Goal: Task Accomplishment & Management: Use online tool/utility

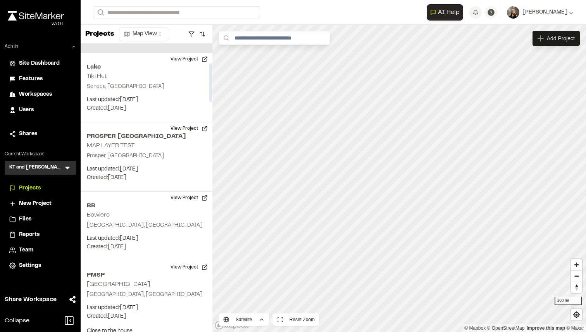
scroll to position [141, 0]
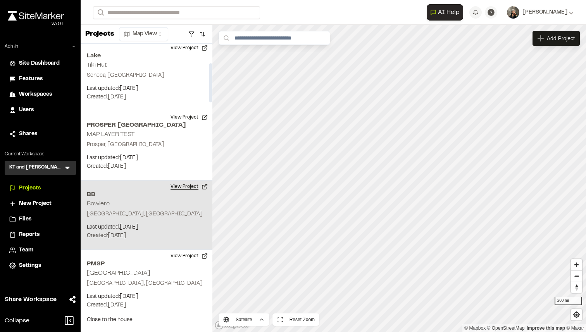
click at [177, 186] on button "View Project" at bounding box center [189, 186] width 46 height 12
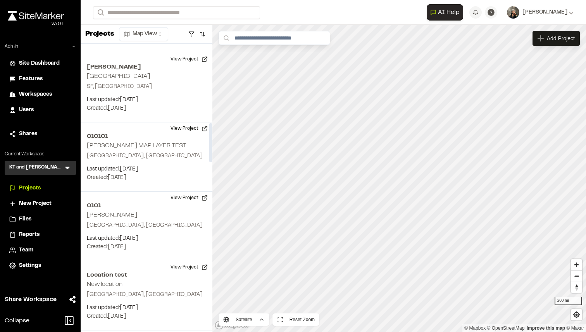
scroll to position [588, 0]
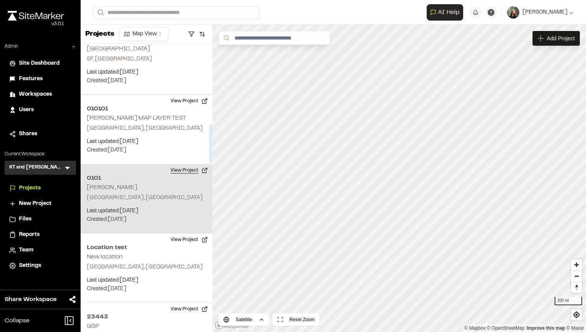
click at [190, 169] on button "View Project" at bounding box center [189, 170] width 46 height 12
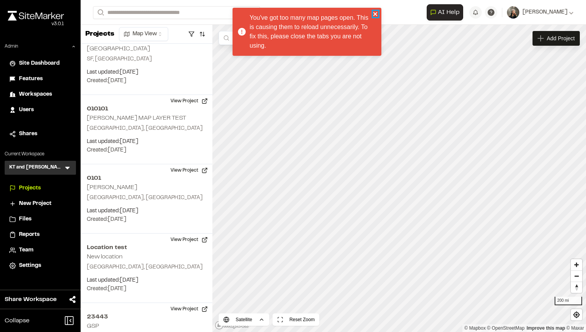
click at [376, 13] on icon "close" at bounding box center [375, 14] width 5 height 6
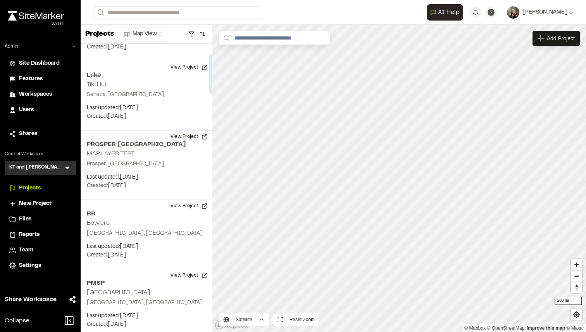
scroll to position [0, 0]
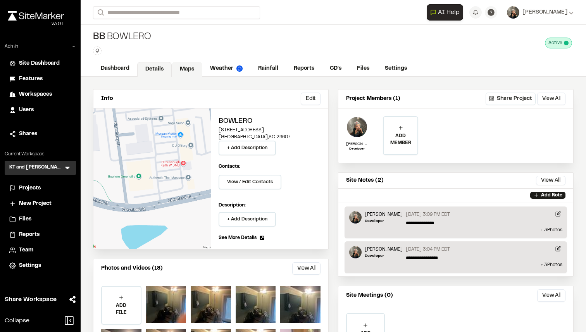
click at [189, 68] on link "Maps" at bounding box center [187, 69] width 31 height 15
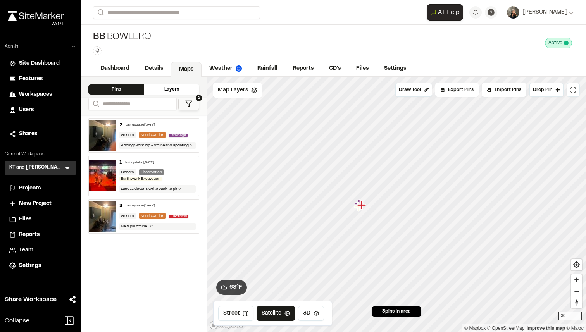
click at [104, 137] on img at bounding box center [103, 135] width 28 height 31
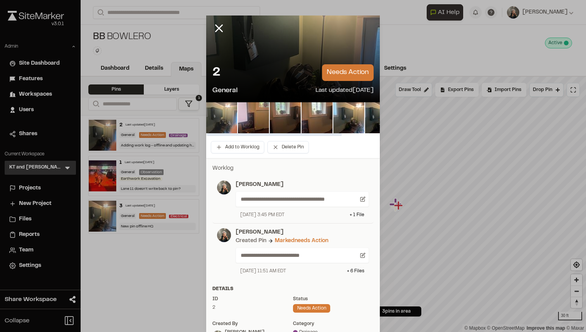
click at [217, 113] on img at bounding box center [221, 117] width 31 height 31
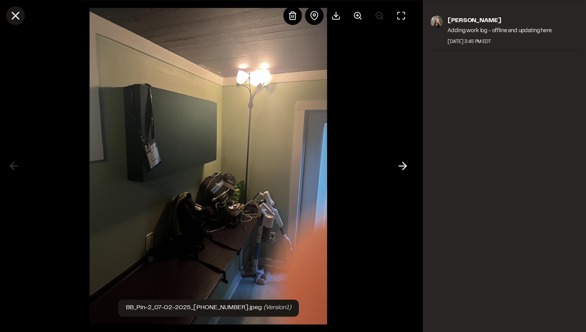
click at [13, 18] on line at bounding box center [15, 15] width 7 height 7
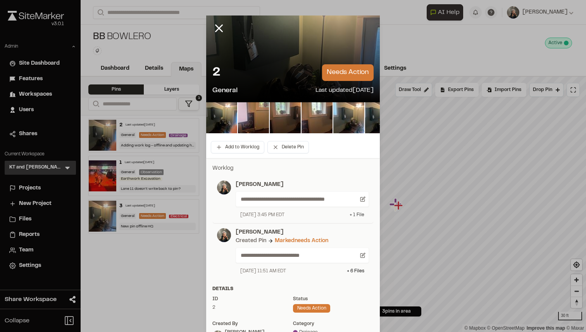
click at [352, 215] on div "+ 1 File" at bounding box center [356, 214] width 15 height 7
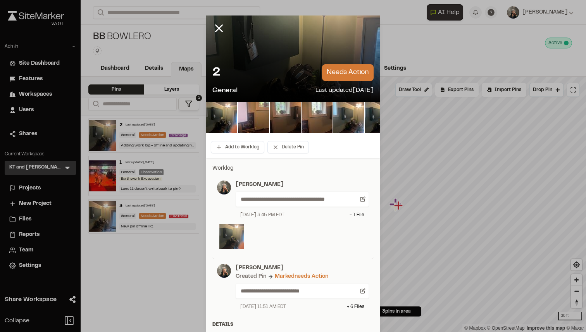
click at [234, 231] on img at bounding box center [231, 236] width 25 height 25
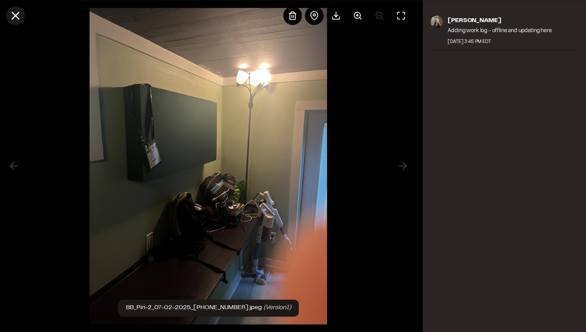
click at [15, 15] on line at bounding box center [15, 15] width 7 height 7
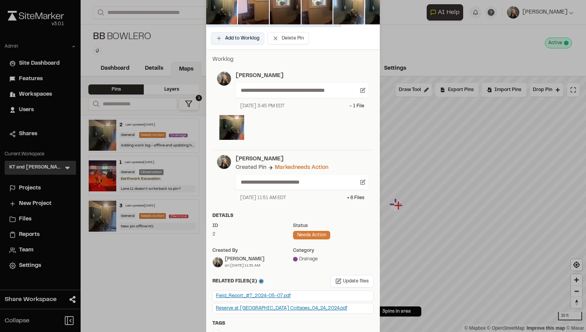
scroll to position [112, 0]
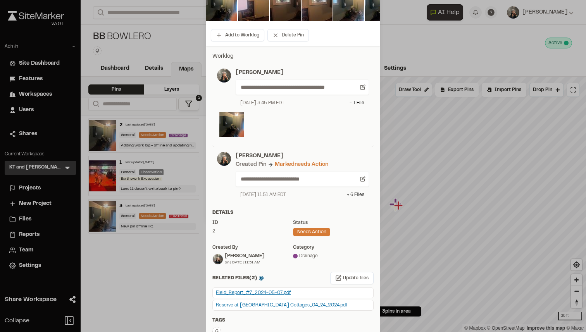
click at [349, 192] on div "+ 6 File s" at bounding box center [355, 194] width 17 height 7
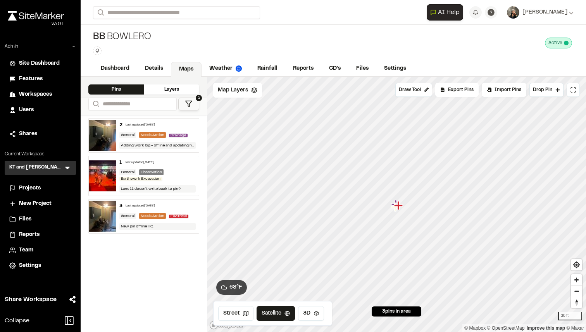
click at [69, 170] on icon at bounding box center [68, 168] width 8 height 8
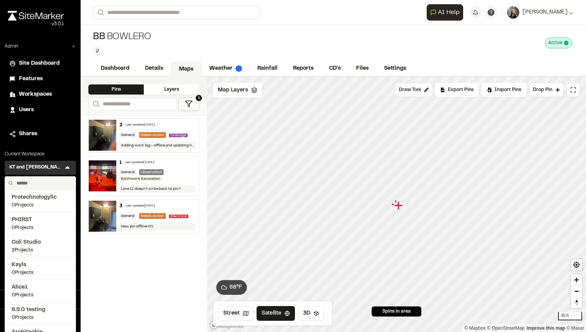
click at [45, 180] on input "text" at bounding box center [43, 183] width 59 height 13
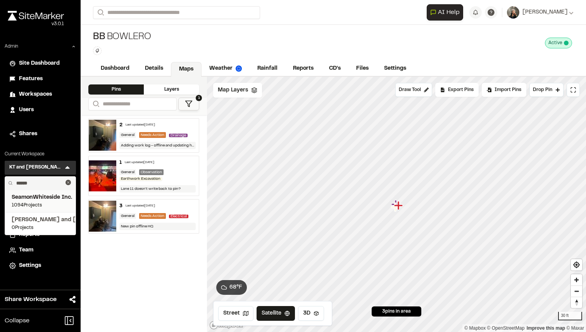
type input "******"
click at [41, 199] on span "SeamonWhiteside Inc." at bounding box center [40, 197] width 57 height 9
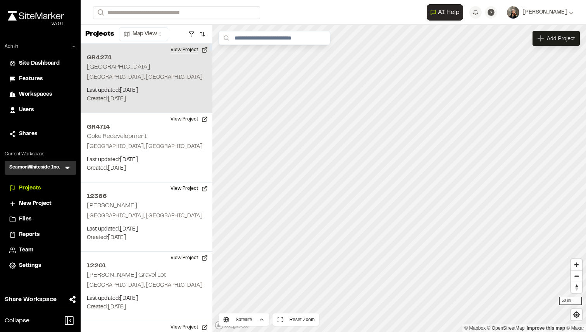
click at [185, 52] on button "View Project" at bounding box center [189, 50] width 46 height 12
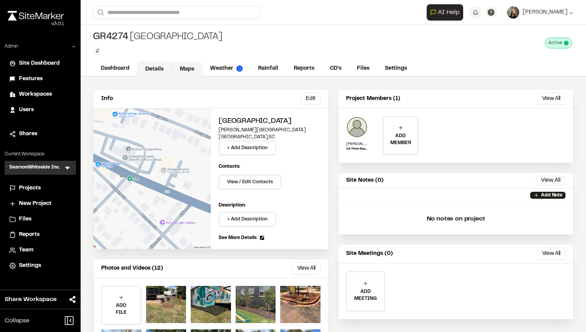
click at [185, 66] on link "Maps" at bounding box center [187, 69] width 31 height 15
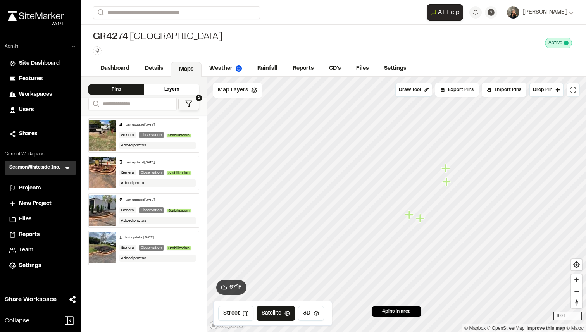
click at [32, 192] on span "Projects" at bounding box center [30, 188] width 22 height 9
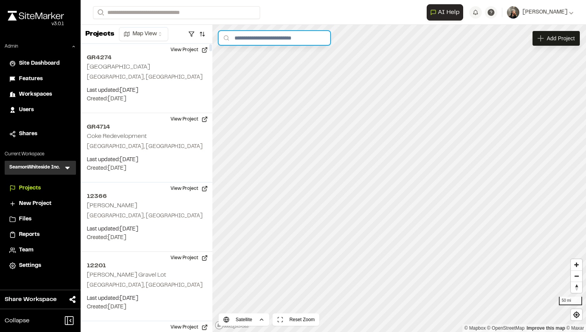
click at [241, 41] on input "text" at bounding box center [274, 38] width 112 height 14
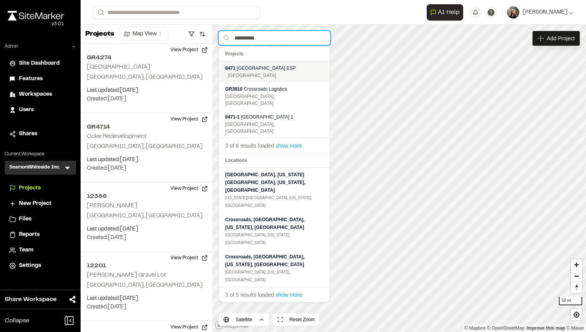
type input "**********"
click at [251, 70] on span "Crossroads Industrial Park ESP" at bounding box center [266, 67] width 59 height 5
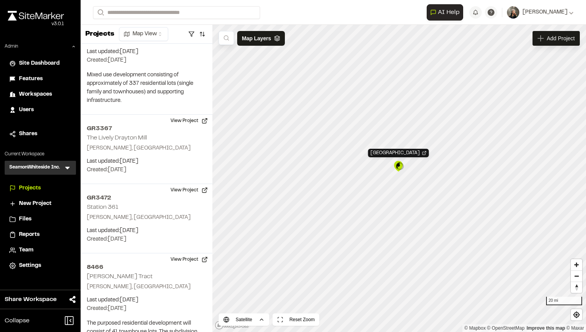
scroll to position [84385, 0]
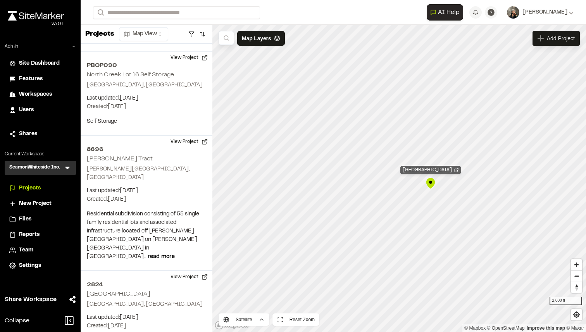
click at [419, 171] on div "8471 Crossroads Industrial Park ESP" at bounding box center [430, 170] width 61 height 9
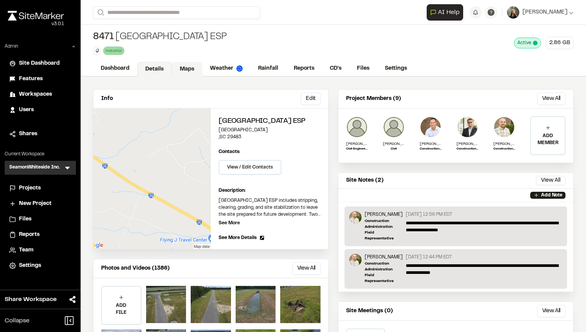
scroll to position [67, 0]
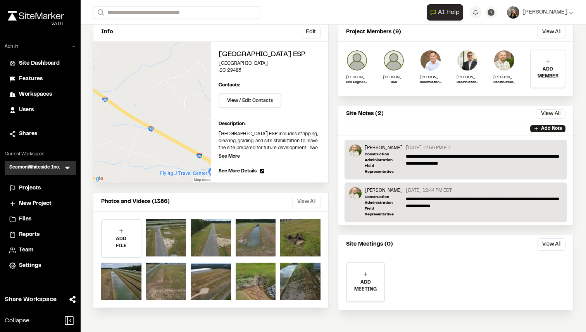
click at [306, 208] on button "View All" at bounding box center [306, 202] width 28 height 12
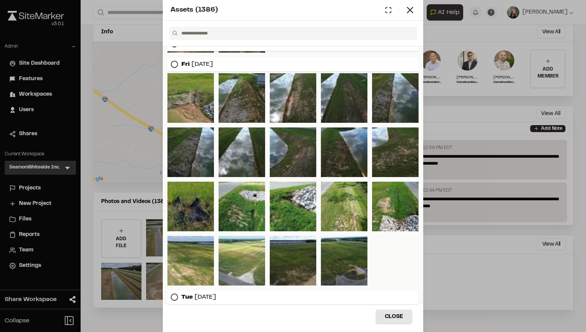
scroll to position [106, 0]
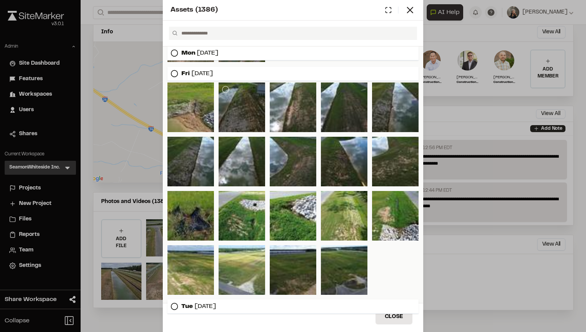
click at [245, 104] on div at bounding box center [241, 108] width 46 height 50
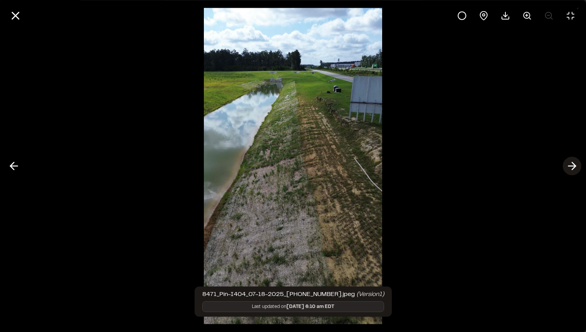
click at [566, 163] on icon at bounding box center [572, 166] width 12 height 13
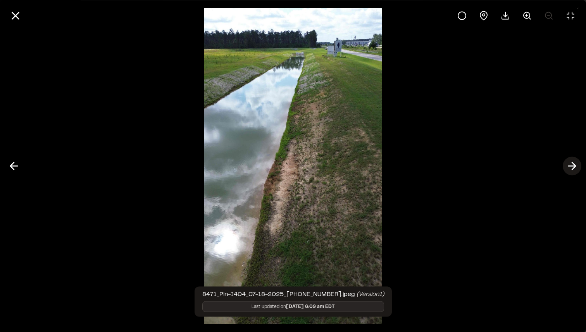
click at [566, 163] on icon at bounding box center [572, 166] width 12 height 13
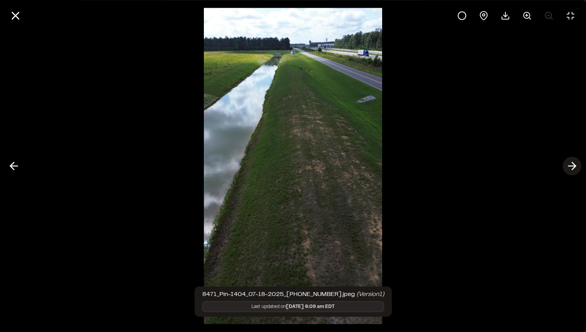
click at [566, 163] on icon at bounding box center [572, 166] width 12 height 13
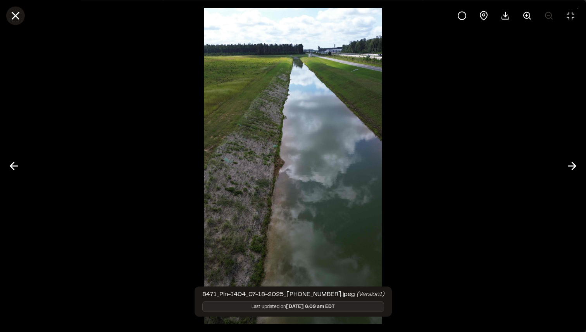
click at [17, 15] on icon at bounding box center [15, 15] width 13 height 13
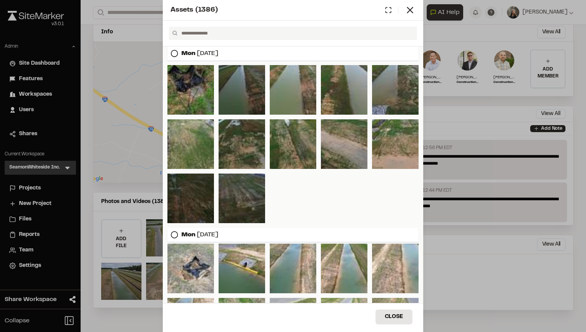
scroll to position [669, 0]
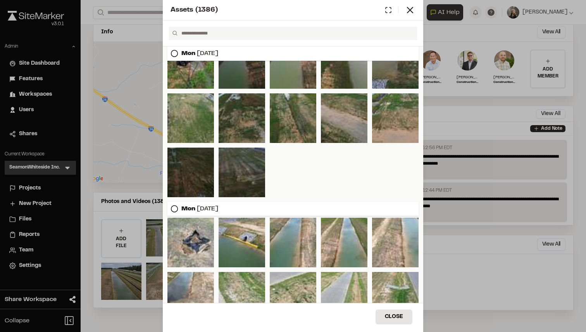
click at [118, 244] on div "Assets ( 1386 ) Mon Sep 15, 2025 Fri Jul 18, 2025 Tue Jun 17, 2025 Mon May 12, …" at bounding box center [293, 166] width 586 height 332
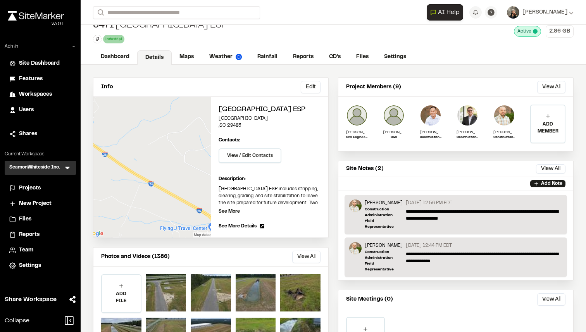
scroll to position [0, 0]
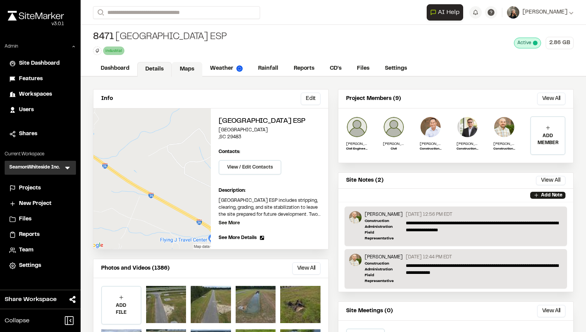
click at [179, 65] on link "Maps" at bounding box center [187, 69] width 31 height 15
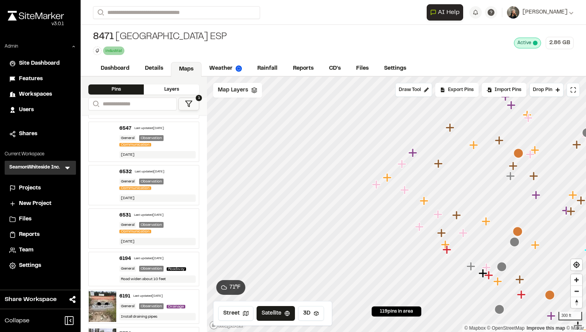
scroll to position [1199, 0]
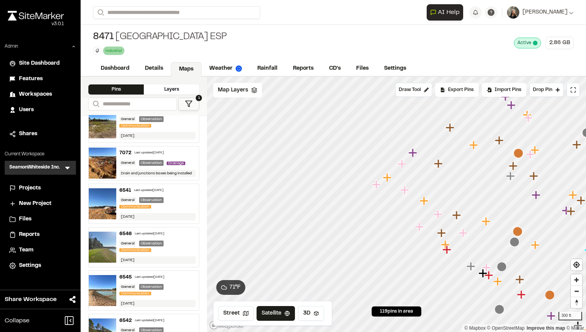
click at [109, 163] on img at bounding box center [103, 163] width 28 height 31
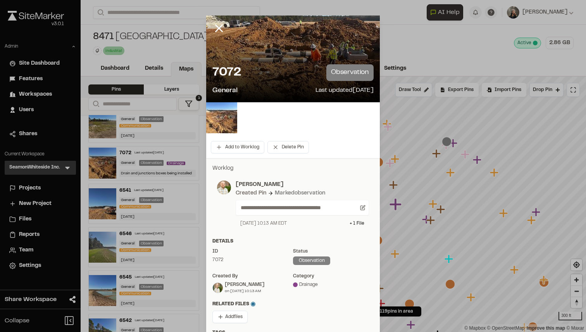
click at [217, 111] on img at bounding box center [221, 117] width 31 height 31
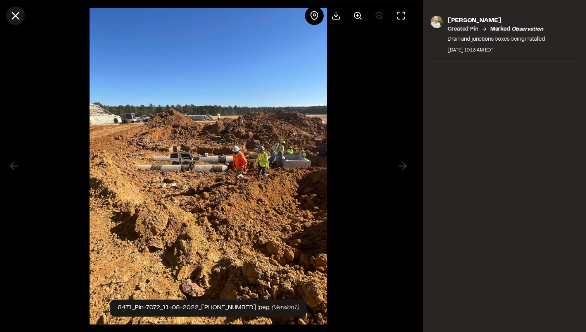
click at [21, 14] on icon at bounding box center [15, 15] width 13 height 13
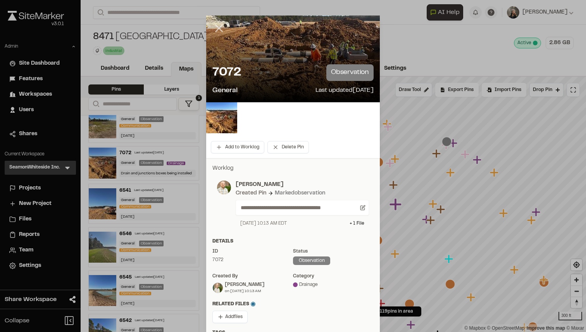
click at [216, 25] on line at bounding box center [219, 28] width 7 height 7
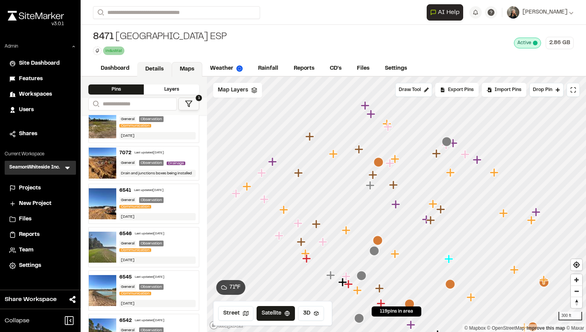
click at [145, 67] on link "Details" at bounding box center [154, 69] width 34 height 15
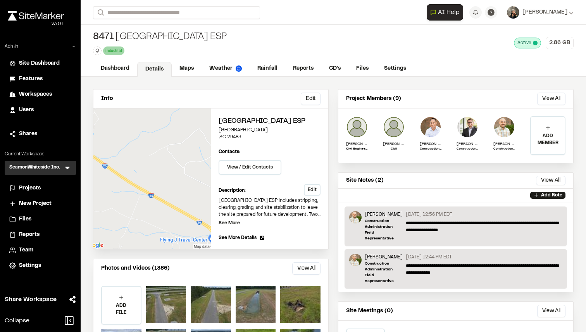
scroll to position [67, 0]
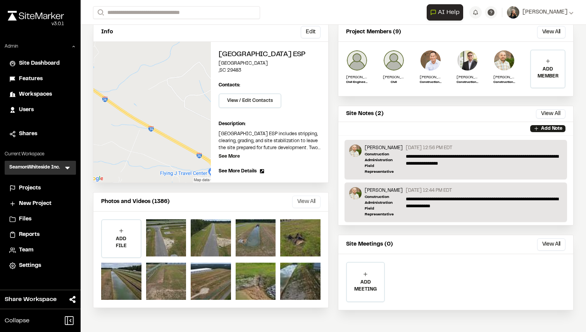
click at [304, 208] on button "View All" at bounding box center [306, 202] width 28 height 12
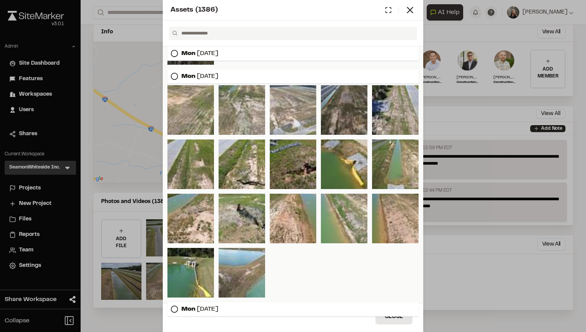
scroll to position [1911, 0]
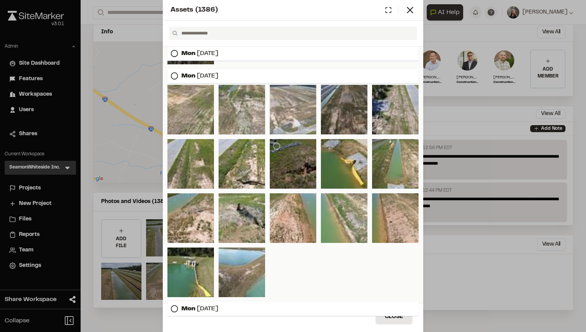
click at [288, 156] on div at bounding box center [293, 164] width 46 height 50
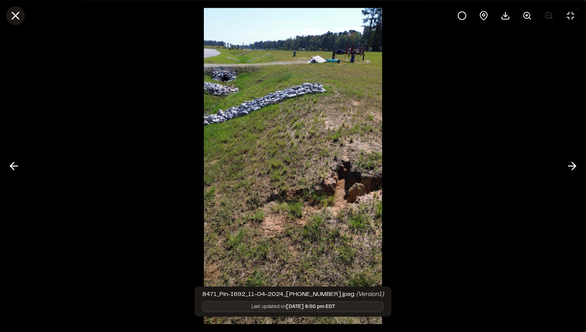
click at [14, 14] on line at bounding box center [15, 15] width 7 height 7
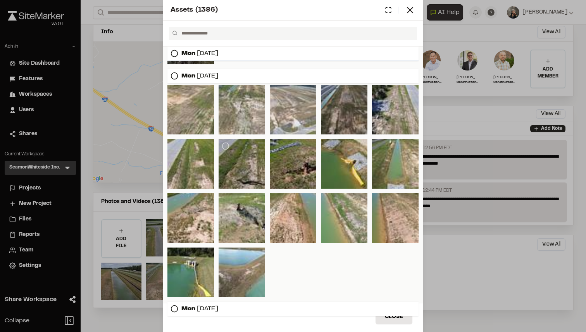
click at [248, 162] on div at bounding box center [241, 164] width 46 height 50
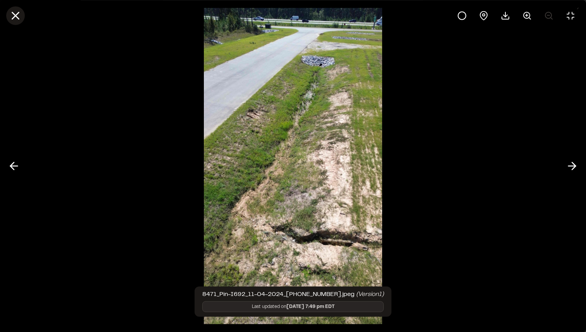
click at [21, 19] on icon at bounding box center [15, 15] width 13 height 13
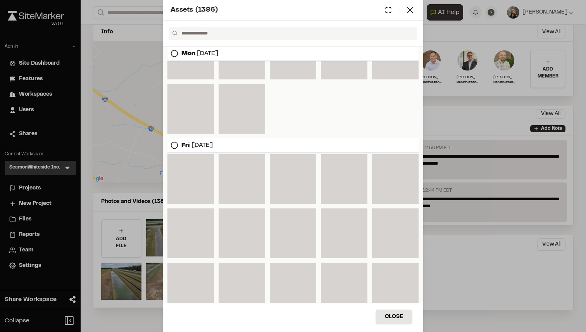
scroll to position [0, 0]
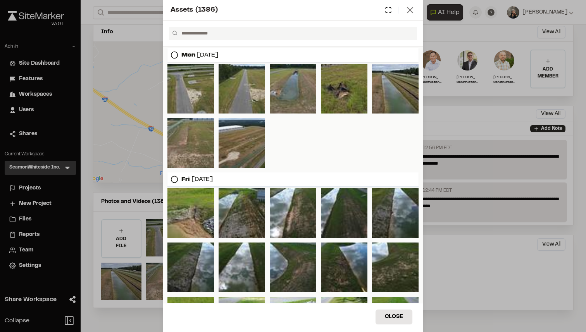
click at [412, 12] on line at bounding box center [409, 9] width 5 height 5
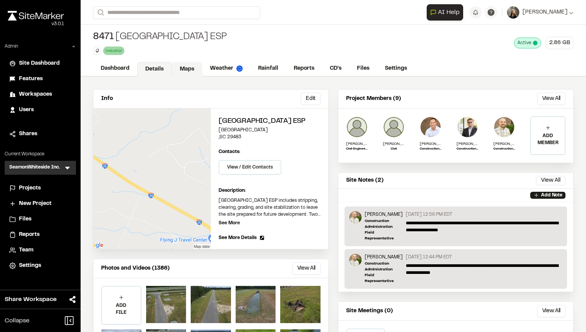
click at [174, 67] on link "Maps" at bounding box center [187, 69] width 31 height 15
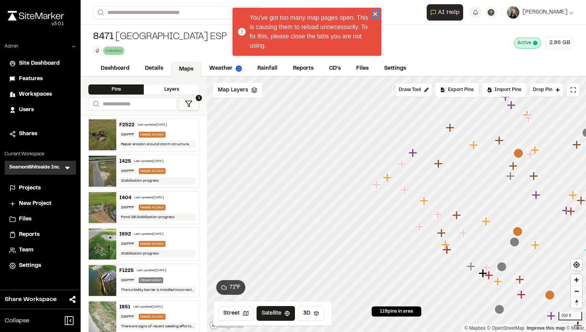
click at [377, 12] on icon "close" at bounding box center [375, 14] width 5 height 6
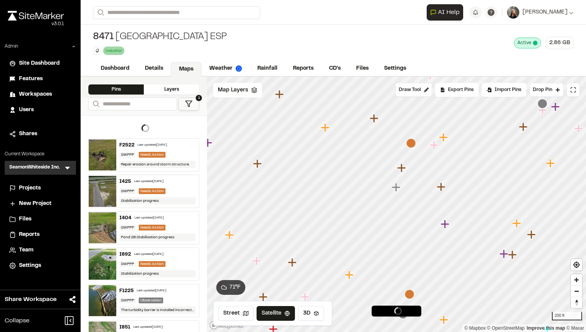
click at [398, 189] on icon "Map marker" at bounding box center [397, 187] width 10 height 10
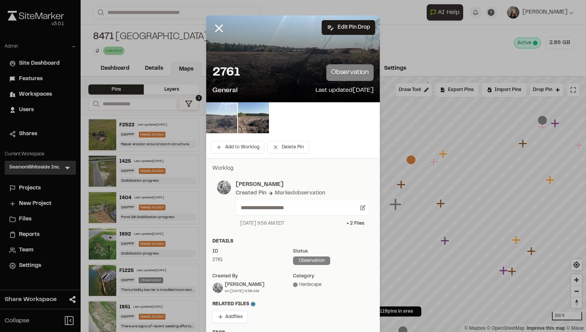
click at [229, 120] on img at bounding box center [221, 117] width 31 height 31
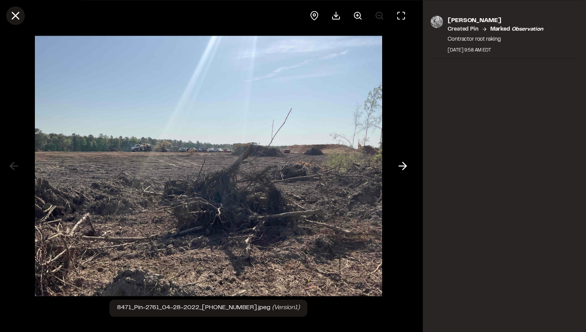
click at [16, 14] on line at bounding box center [15, 15] width 7 height 7
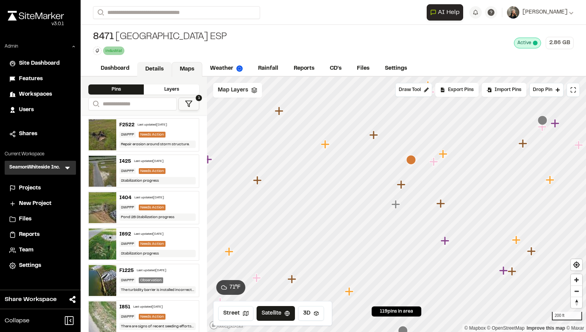
click at [159, 70] on link "Details" at bounding box center [154, 69] width 34 height 15
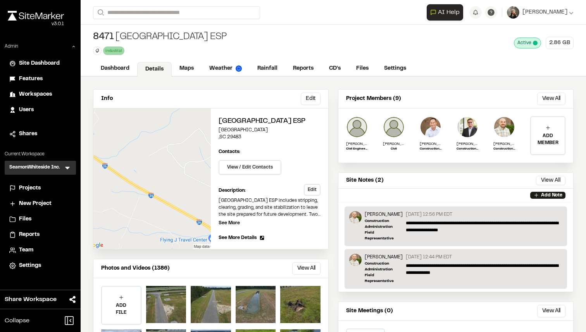
scroll to position [67, 0]
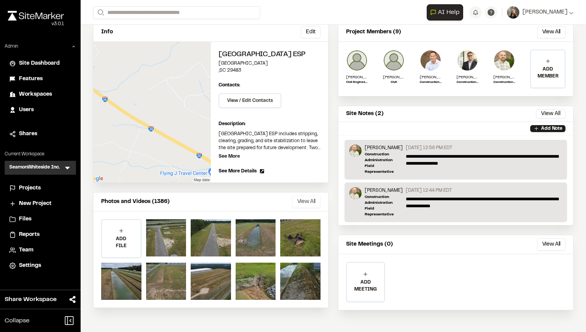
click at [303, 208] on button "View All" at bounding box center [306, 202] width 28 height 12
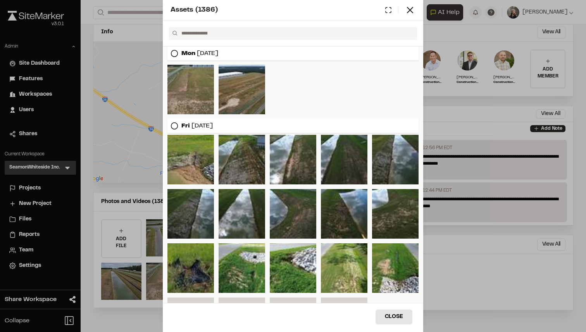
scroll to position [0, 0]
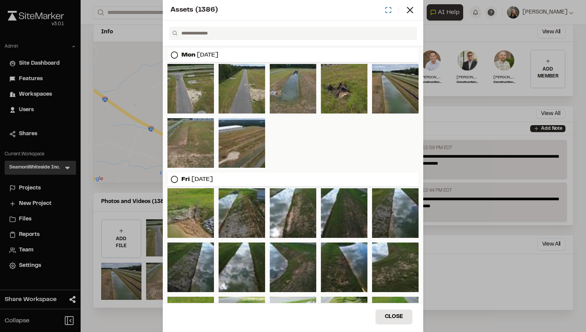
click at [389, 9] on icon at bounding box center [388, 10] width 7 height 7
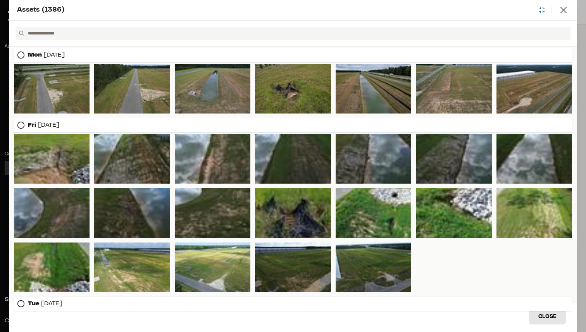
click at [564, 9] on line at bounding box center [562, 9] width 5 height 5
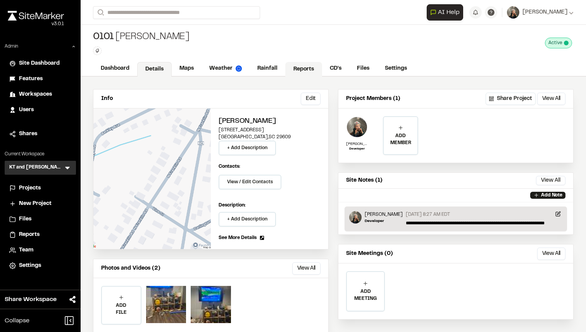
click at [307, 68] on link "Reports" at bounding box center [303, 69] width 37 height 15
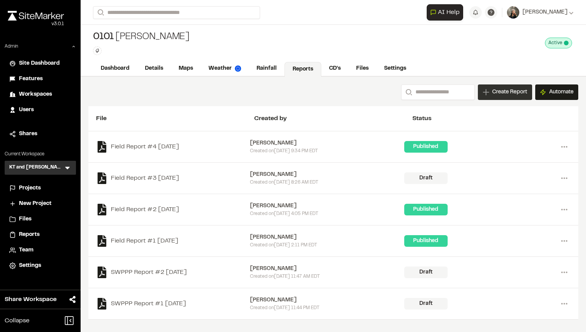
click at [519, 95] on span "Create Report" at bounding box center [509, 92] width 35 height 9
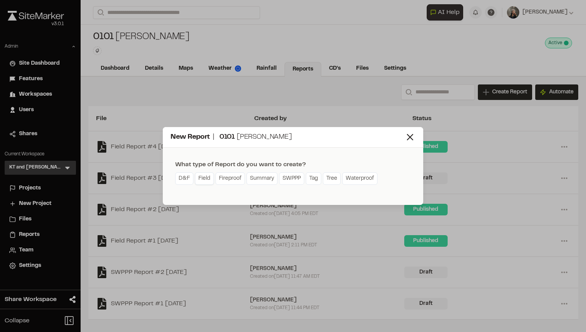
click at [201, 179] on link "Field" at bounding box center [204, 178] width 19 height 12
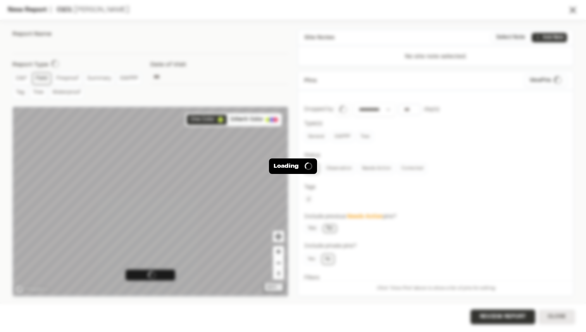
type input "**********"
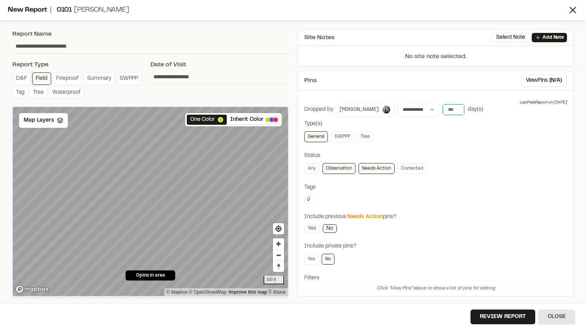
click at [442, 109] on input "number" at bounding box center [453, 109] width 22 height 11
click at [509, 122] on button "All Time" at bounding box center [521, 125] width 24 height 12
click at [573, 10] on line at bounding box center [572, 9] width 5 height 5
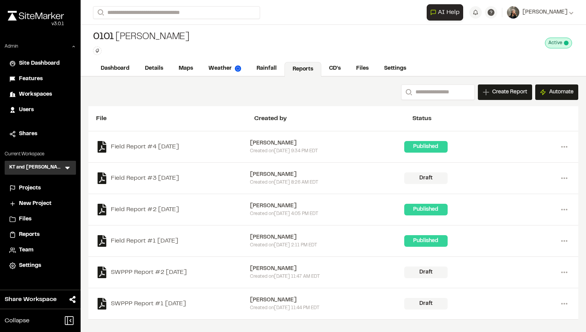
click at [25, 184] on span "Projects" at bounding box center [30, 188] width 22 height 9
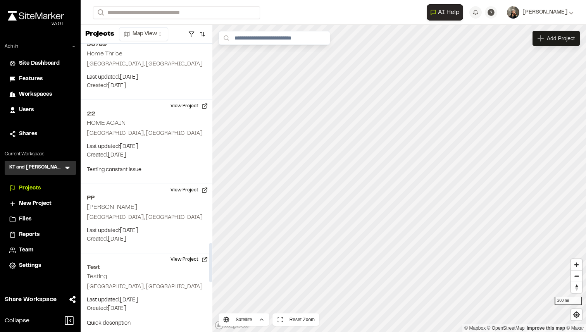
scroll to position [1469, 0]
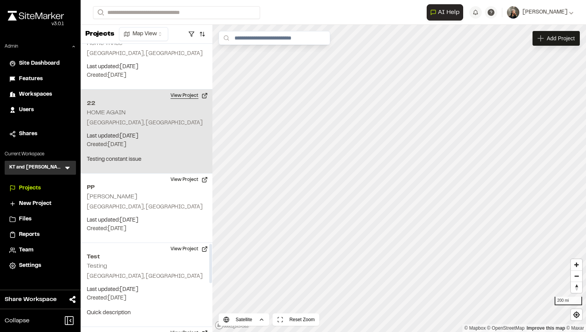
click at [181, 94] on button "View Project" at bounding box center [189, 95] width 46 height 12
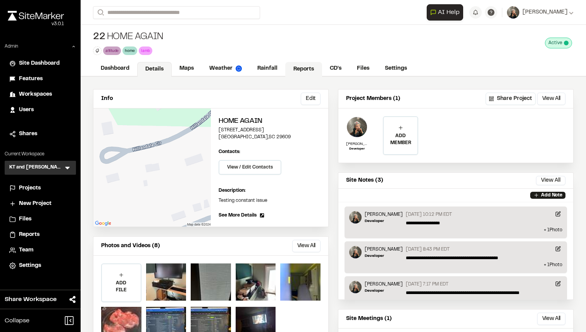
click at [296, 64] on link "Reports" at bounding box center [303, 69] width 37 height 15
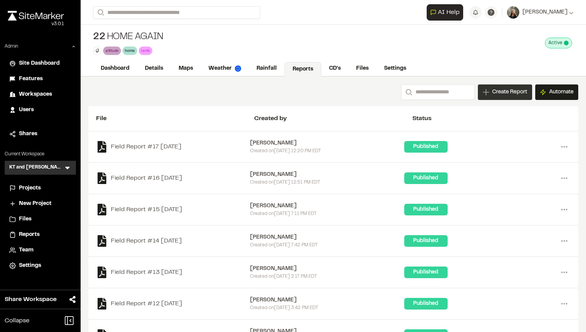
click at [485, 95] on div "Create Report" at bounding box center [505, 91] width 54 height 15
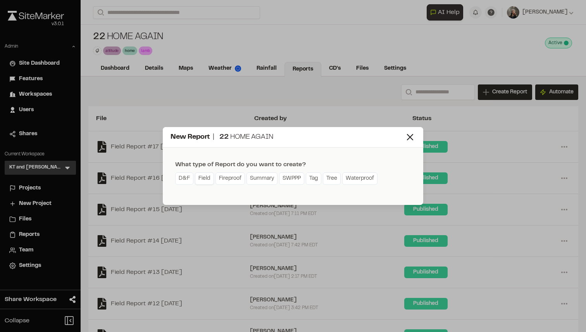
click at [203, 182] on link "Field" at bounding box center [204, 178] width 19 height 12
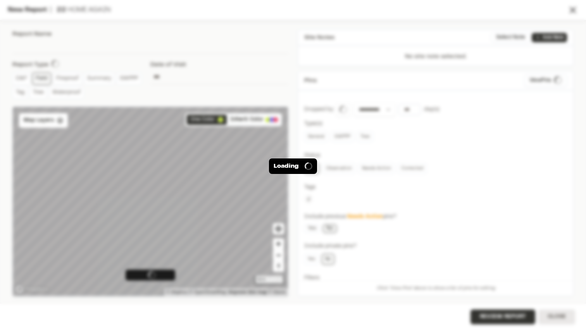
type input "**********"
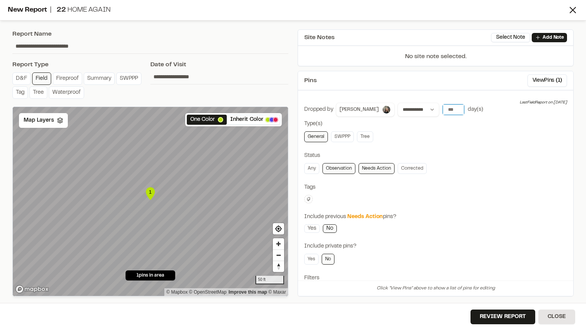
click at [442, 105] on input "number" at bounding box center [453, 109] width 22 height 11
click at [509, 124] on button "All Time" at bounding box center [521, 125] width 24 height 12
click at [480, 313] on button "Review Report" at bounding box center [502, 316] width 65 height 15
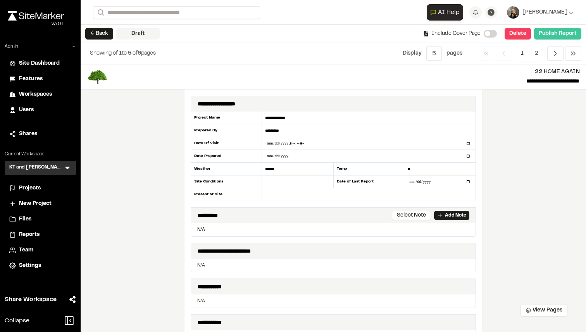
click at [551, 31] on button "Publish Report" at bounding box center [557, 34] width 47 height 12
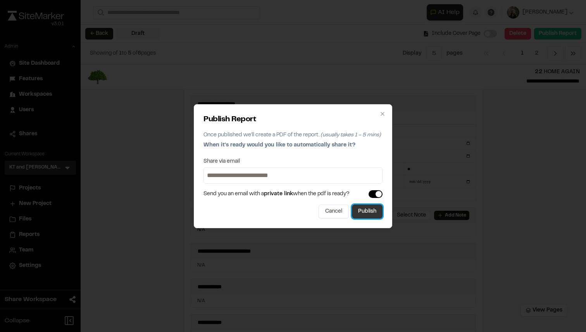
click at [364, 213] on button "Publish" at bounding box center [367, 212] width 31 height 14
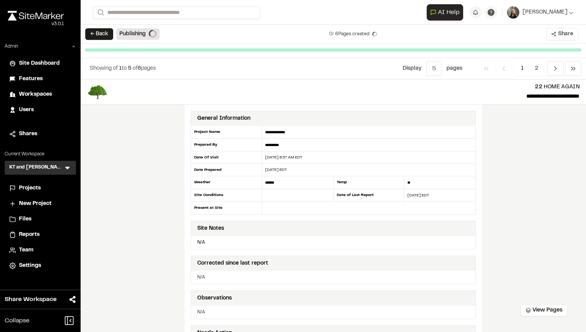
click at [556, 34] on button "Share" at bounding box center [562, 34] width 32 height 12
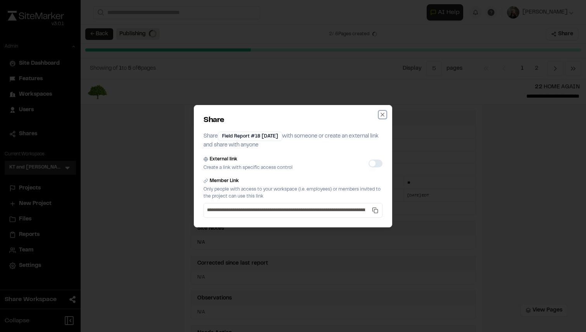
click at [383, 114] on icon "button" at bounding box center [382, 115] width 6 height 6
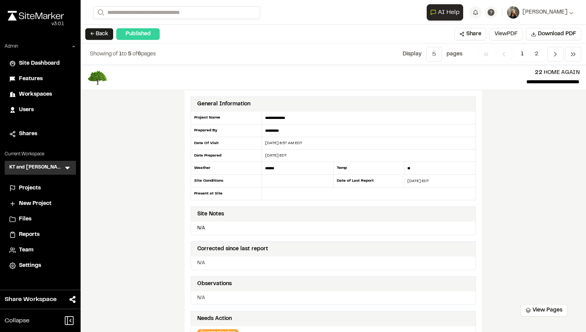
click at [509, 31] on button "View PDF" at bounding box center [505, 34] width 33 height 12
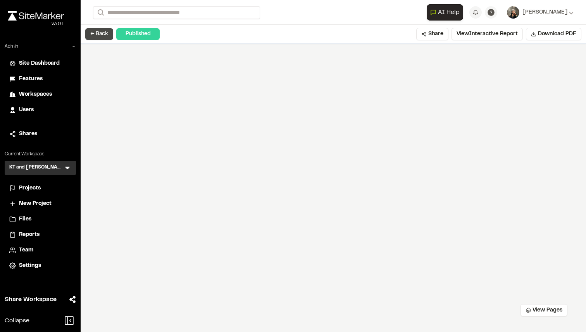
click at [103, 29] on button "← Back" at bounding box center [99, 34] width 28 height 12
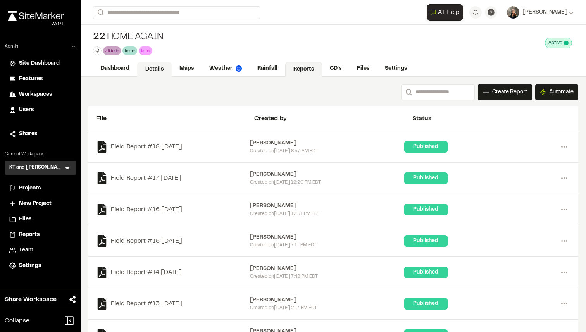
click at [151, 65] on link "Details" at bounding box center [154, 69] width 34 height 15
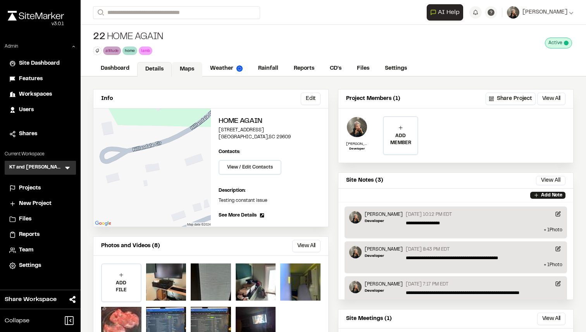
click at [180, 67] on link "Maps" at bounding box center [187, 69] width 31 height 15
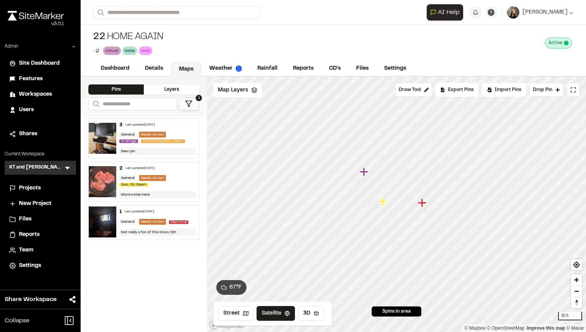
click at [107, 138] on img at bounding box center [103, 138] width 28 height 31
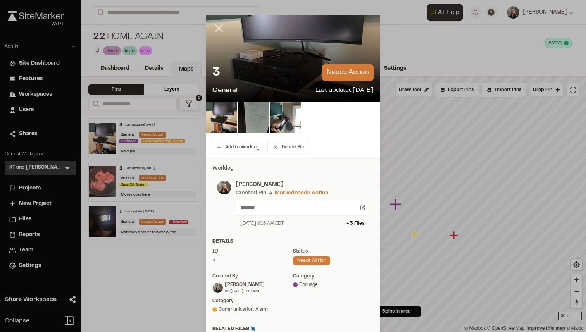
click at [220, 33] on icon at bounding box center [218, 28] width 13 height 13
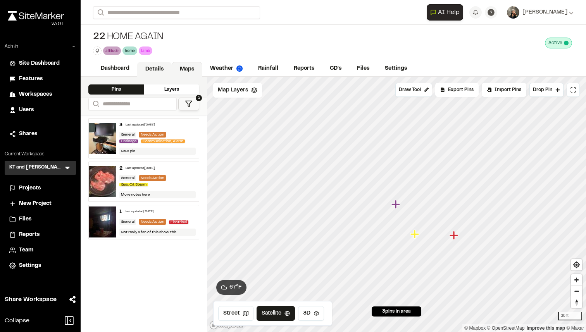
click at [151, 65] on link "Details" at bounding box center [154, 69] width 34 height 15
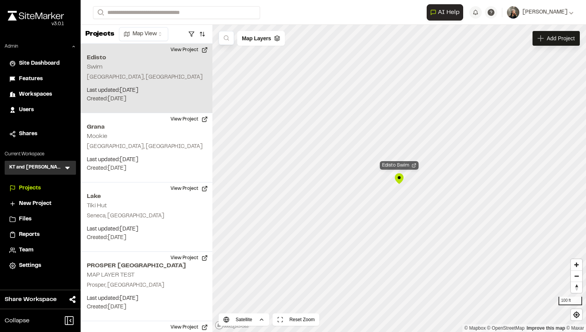
click at [404, 166] on div "Edisto Swim" at bounding box center [399, 165] width 39 height 9
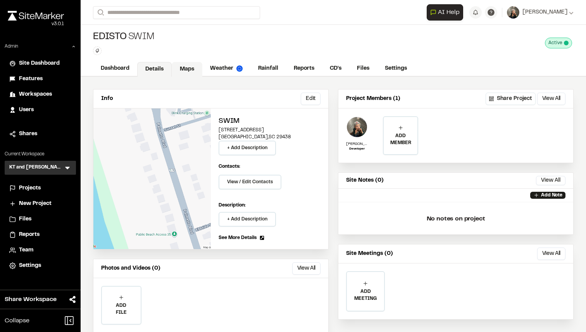
click at [196, 66] on link "Maps" at bounding box center [187, 69] width 31 height 15
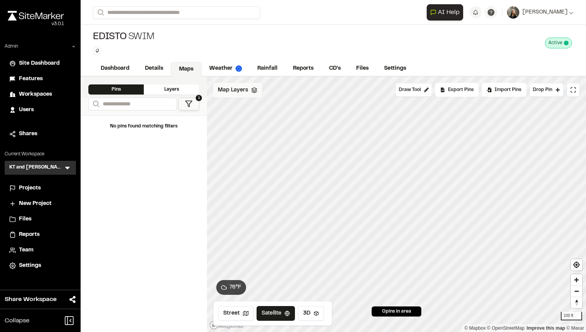
click at [232, 89] on span "Map Layers" at bounding box center [233, 90] width 30 height 9
click at [232, 89] on span "Map Layers" at bounding box center [233, 91] width 30 height 9
